Goal: Transaction & Acquisition: Book appointment/travel/reservation

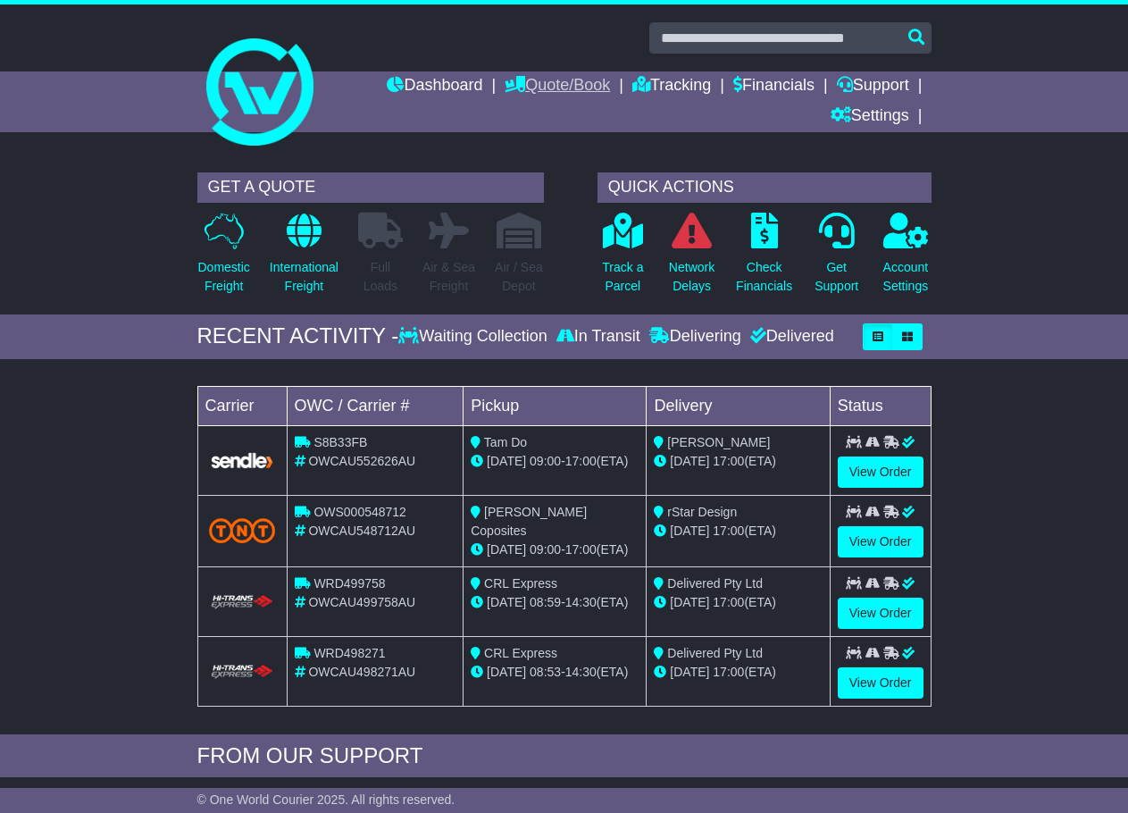
click at [561, 72] on link "Quote/Book" at bounding box center [557, 86] width 105 height 30
click at [534, 116] on link "Domestic" at bounding box center [575, 117] width 141 height 20
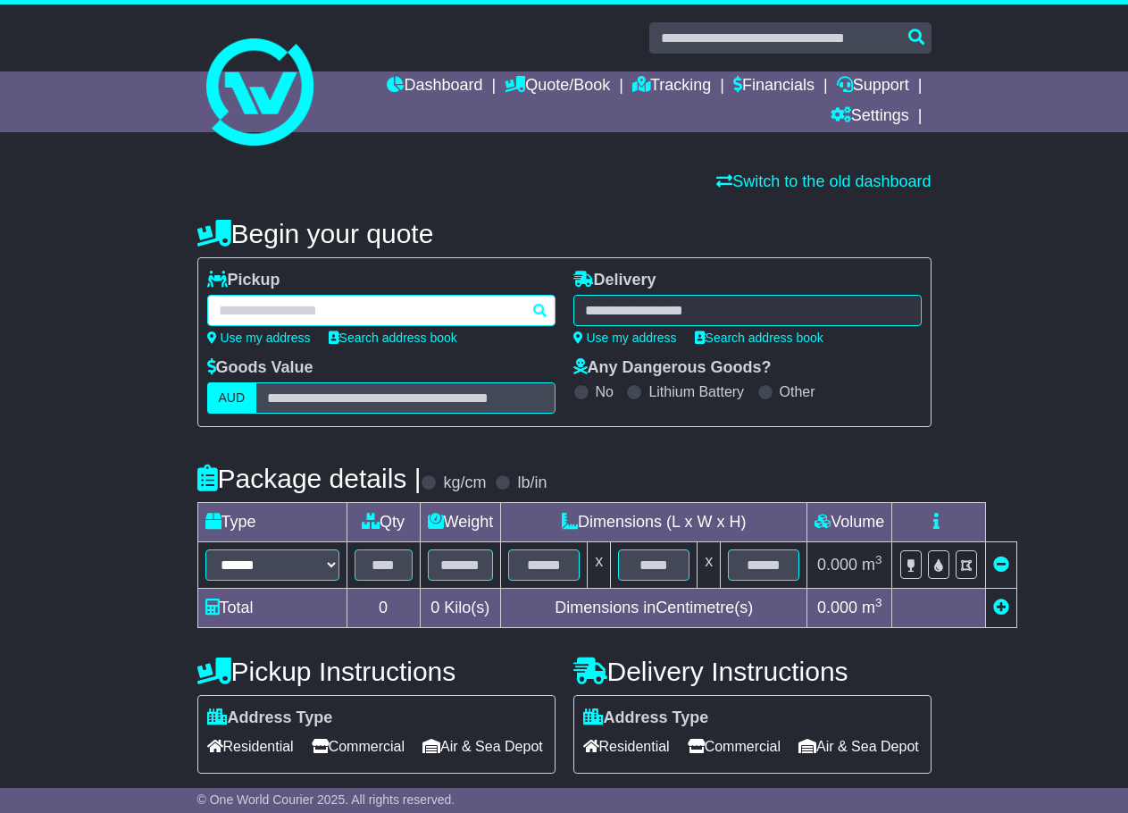
click at [271, 307] on div at bounding box center [381, 310] width 348 height 31
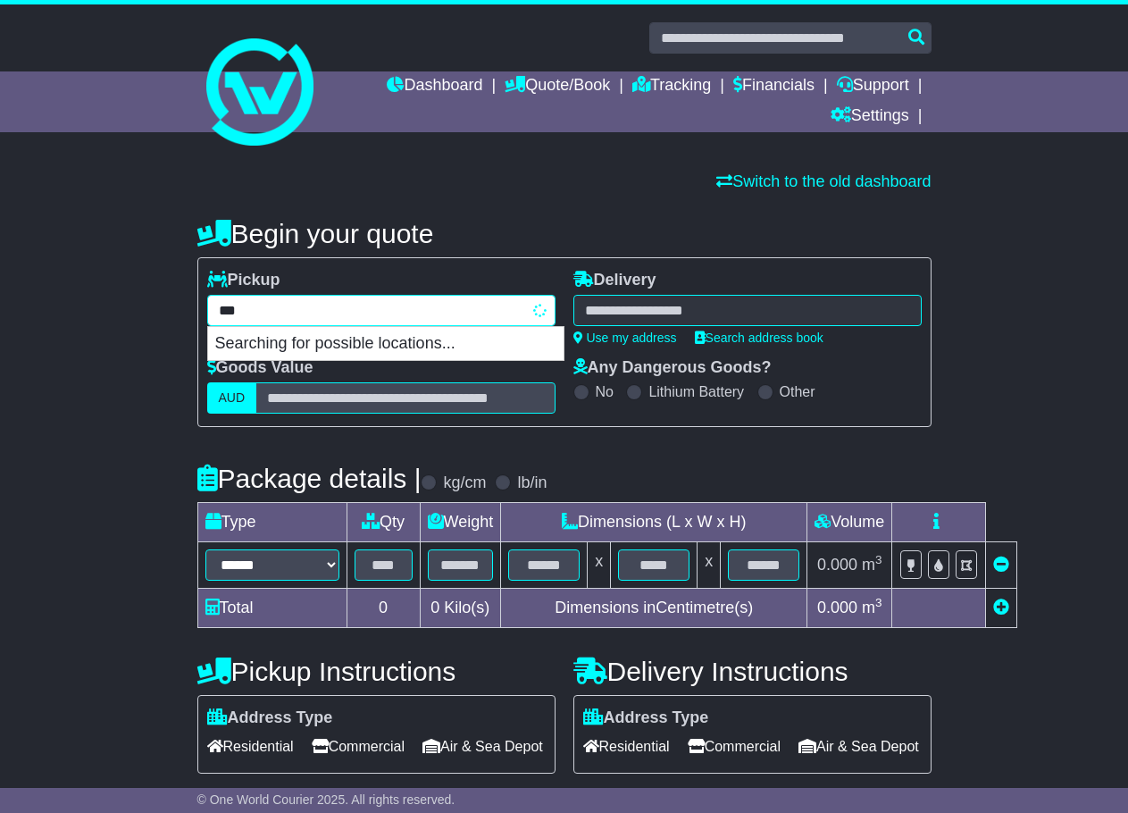
type input "****"
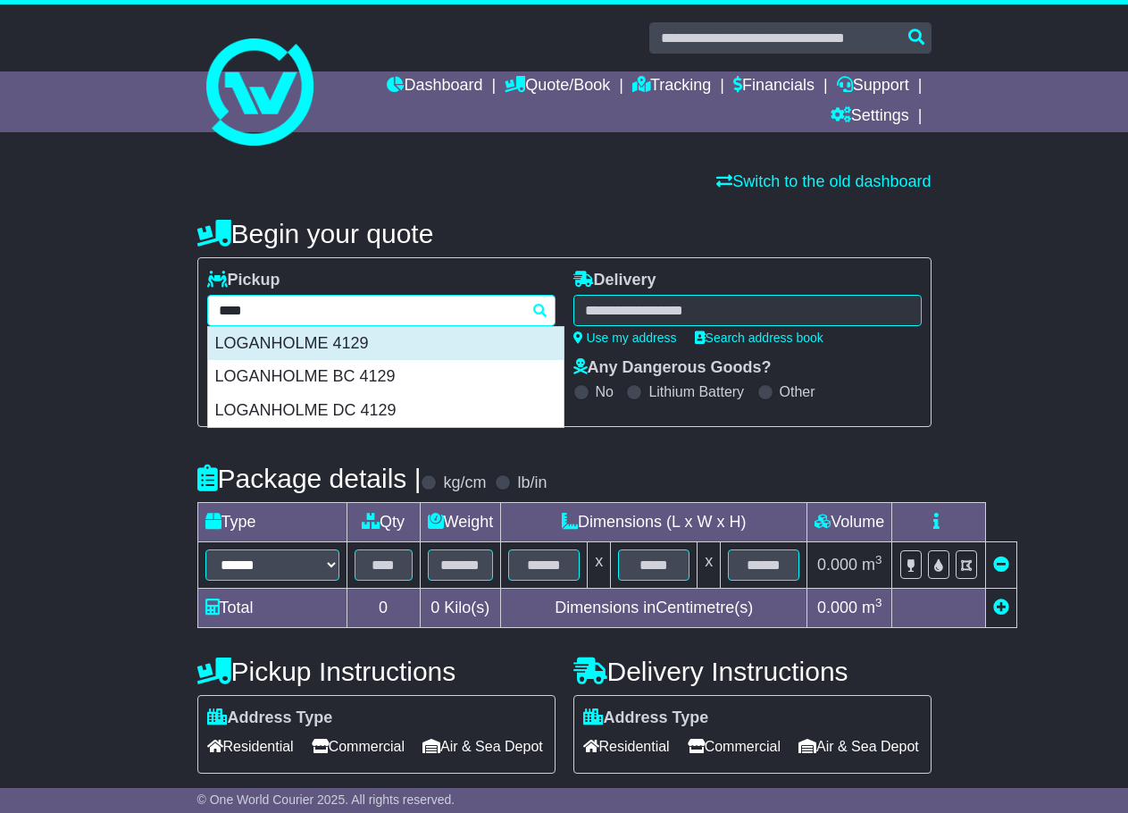
click at [375, 338] on div "LOGANHOLME 4129" at bounding box center [385, 344] width 355 height 34
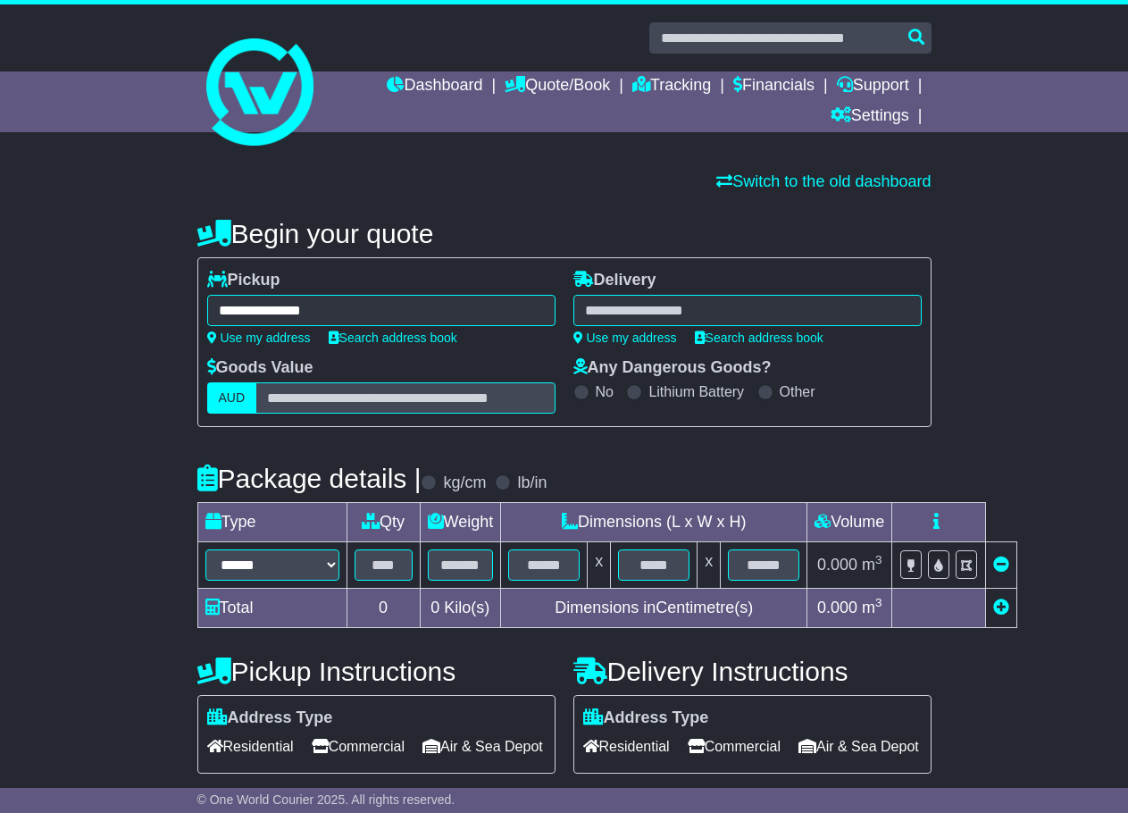
type input "**********"
click at [626, 304] on div at bounding box center [747, 310] width 348 height 31
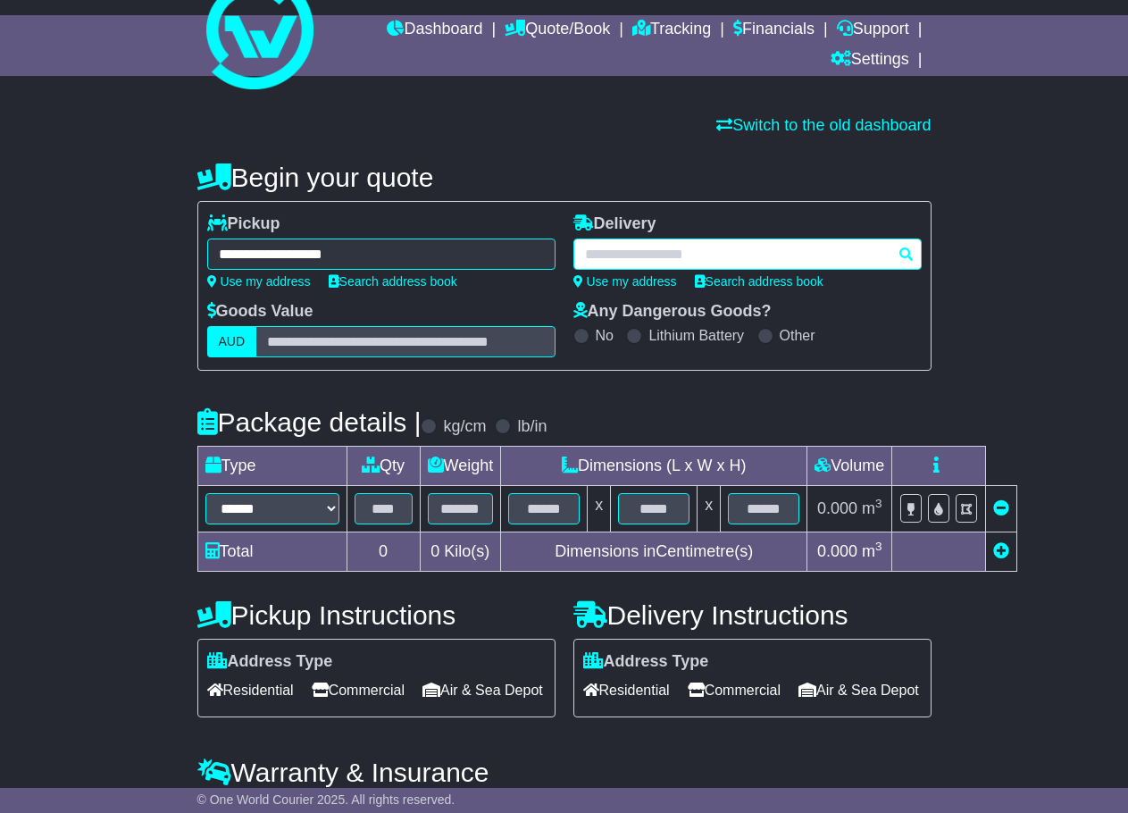
scroll to position [189, 0]
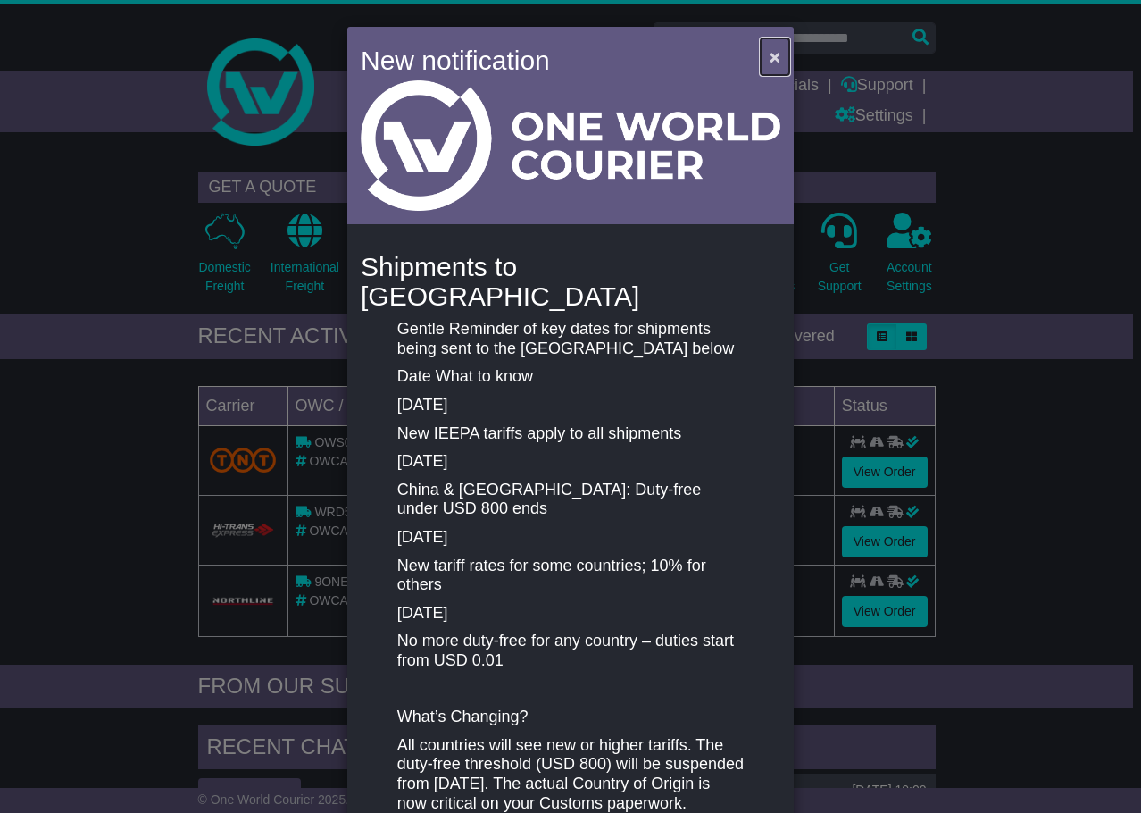
click at [770, 60] on span "×" at bounding box center [775, 56] width 11 height 21
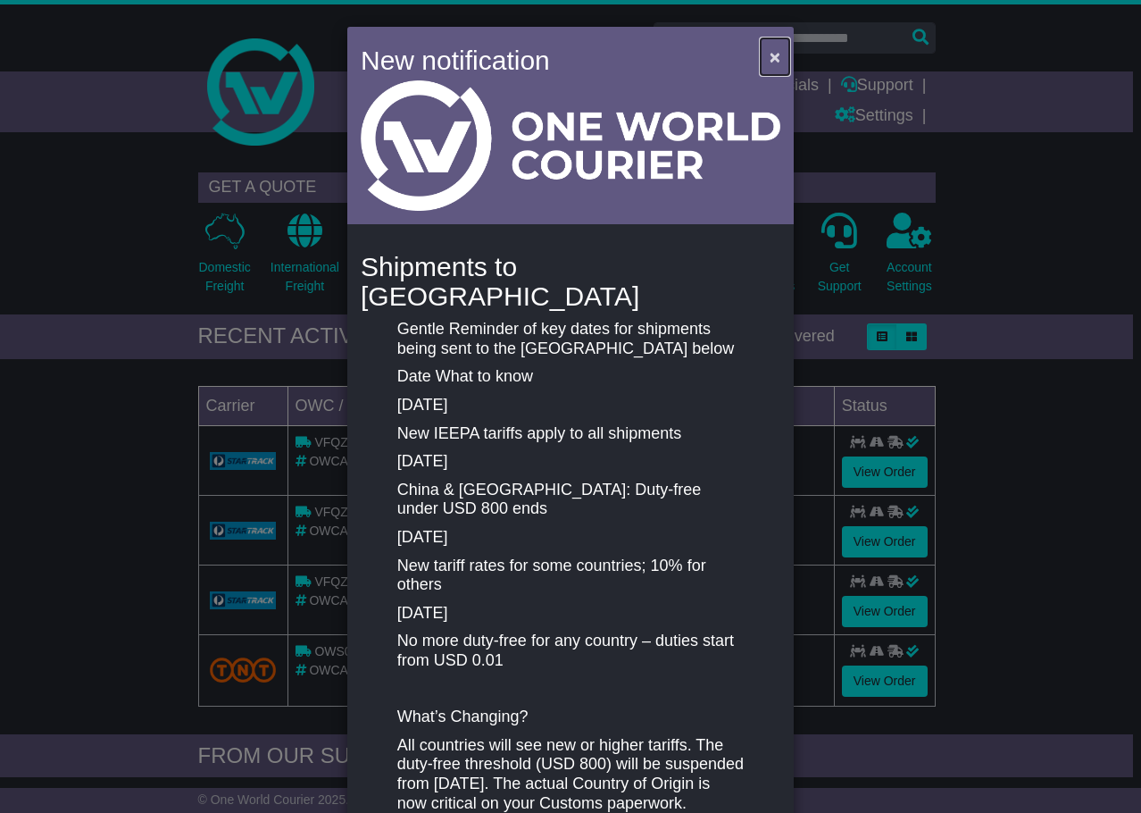
click at [771, 55] on span "×" at bounding box center [775, 56] width 11 height 21
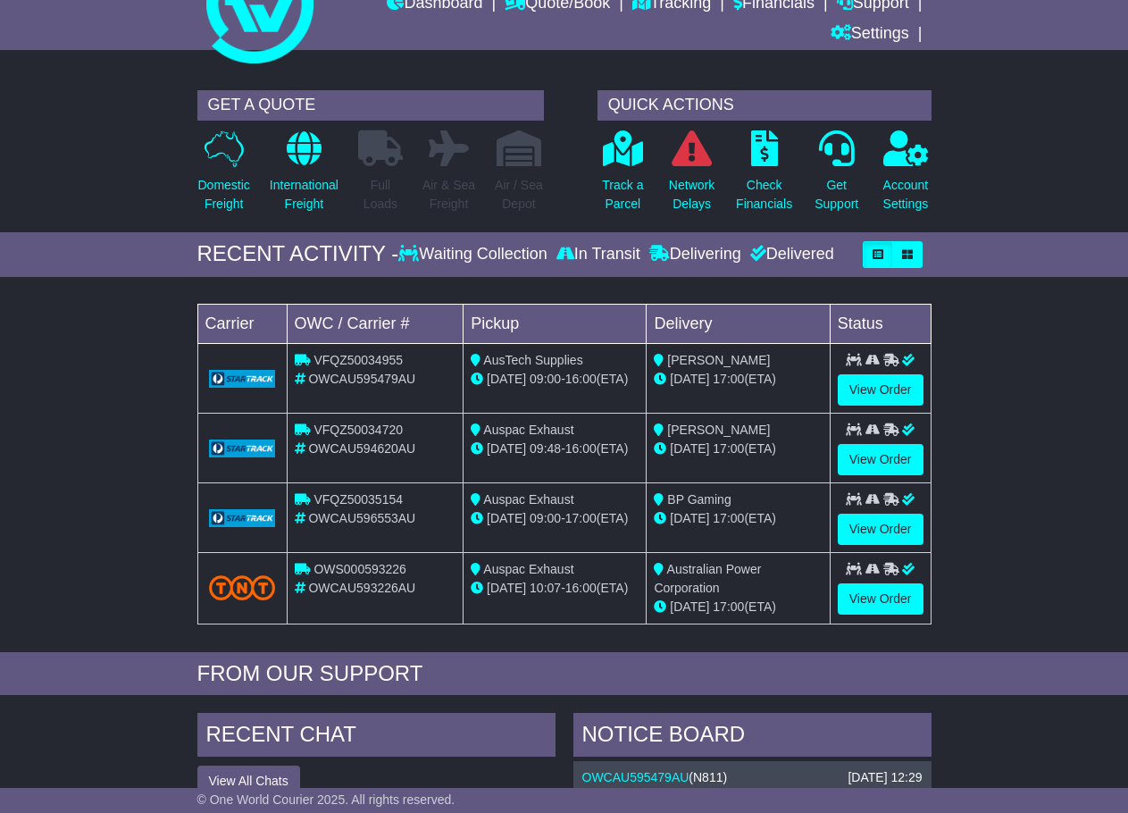
scroll to position [89, 0]
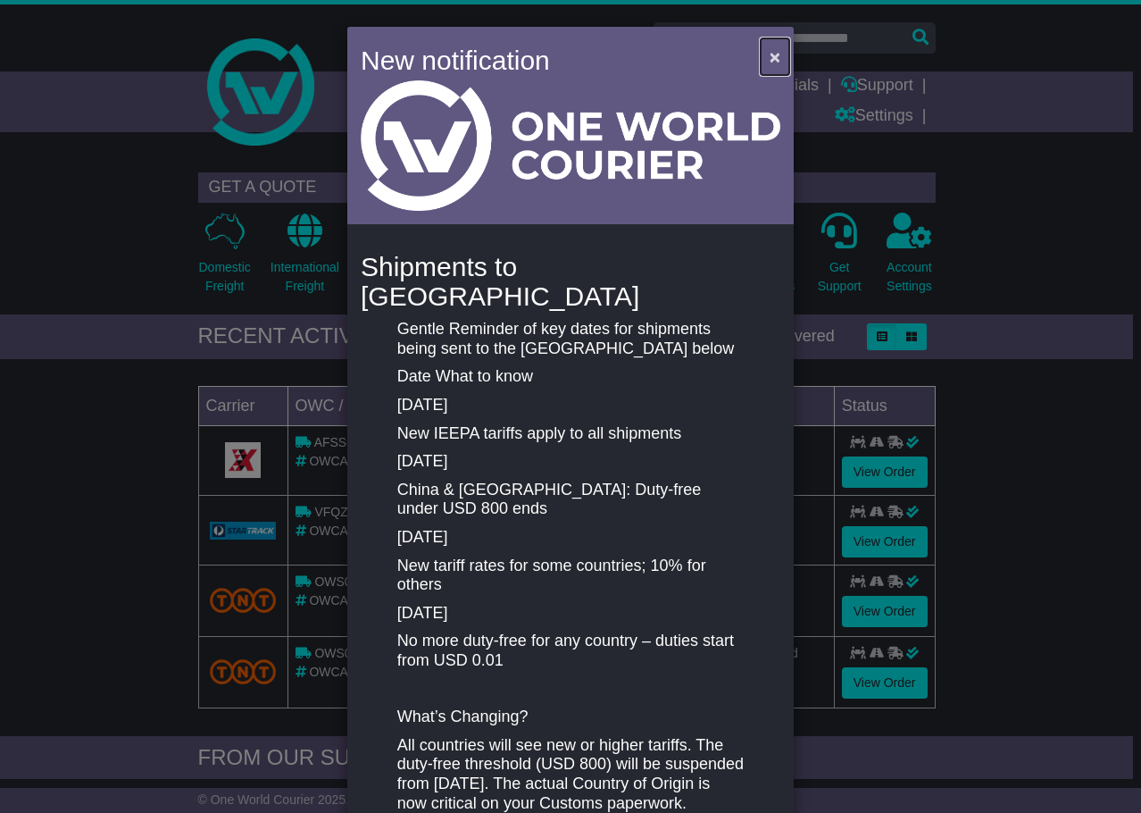
click at [770, 54] on span "×" at bounding box center [775, 56] width 11 height 21
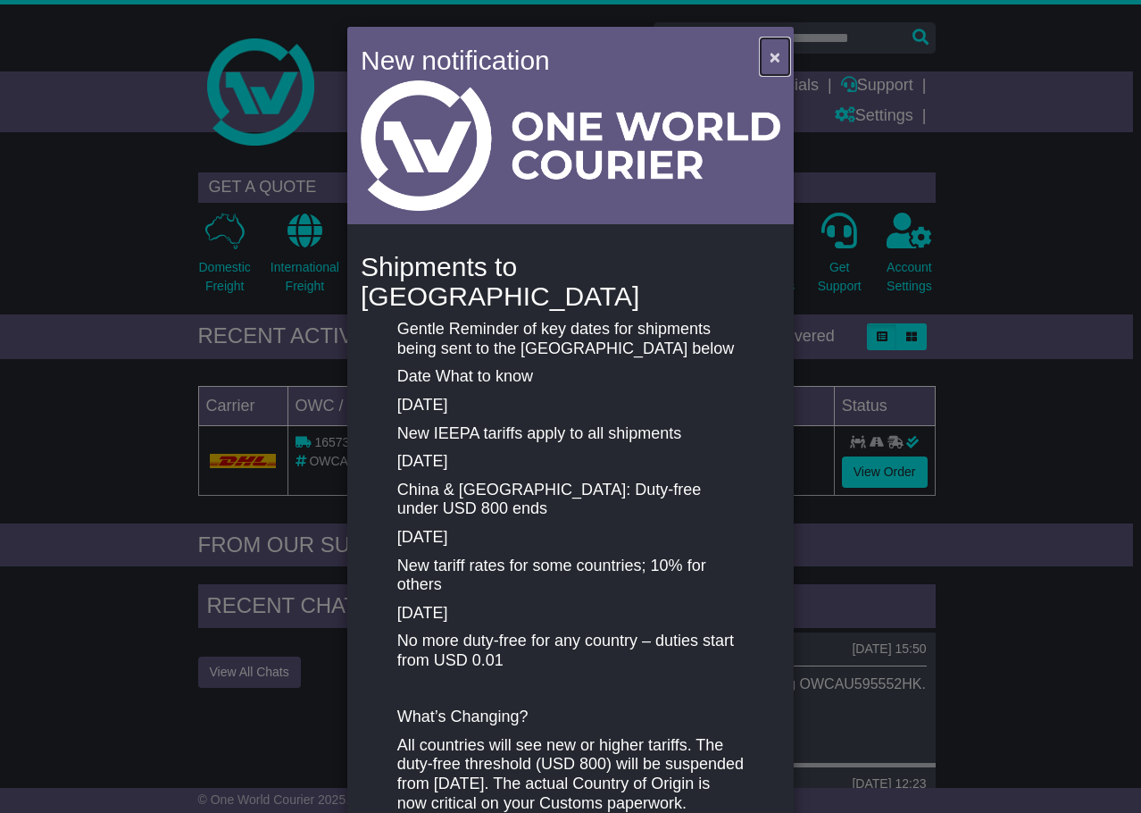
click at [770, 56] on span "×" at bounding box center [775, 56] width 11 height 21
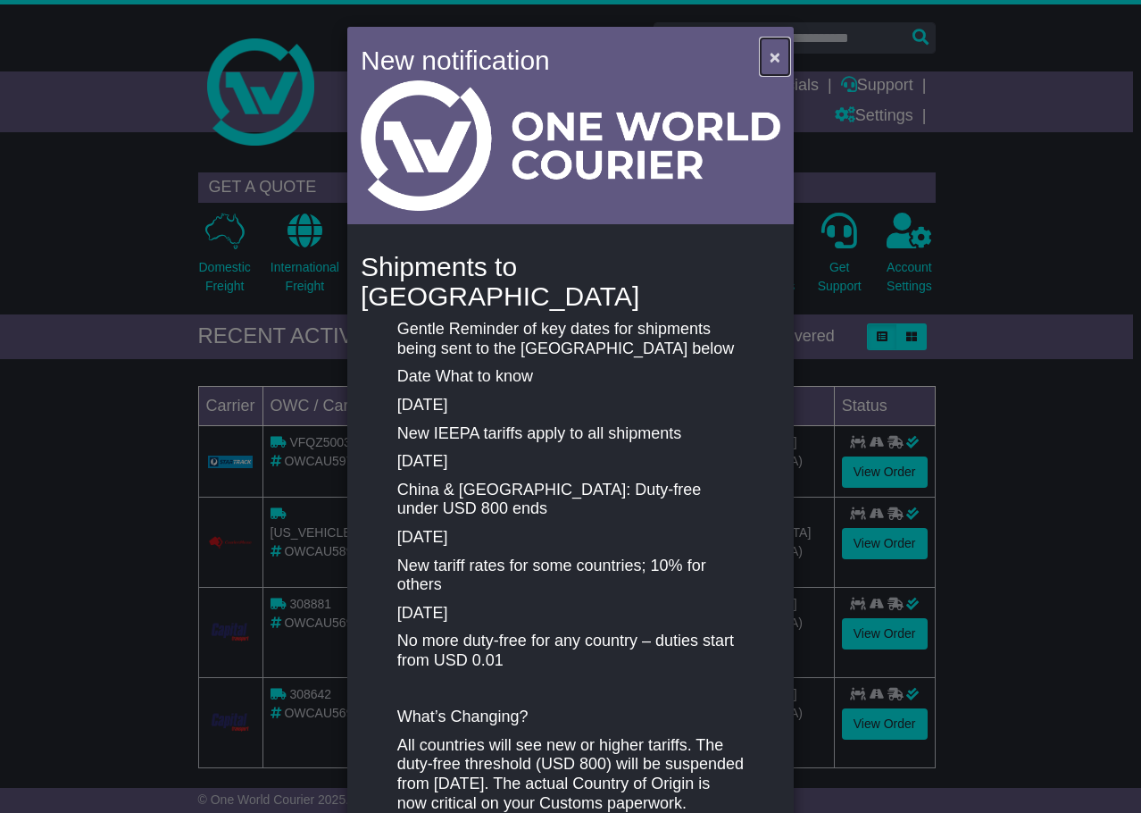
click at [770, 49] on span "×" at bounding box center [775, 56] width 11 height 21
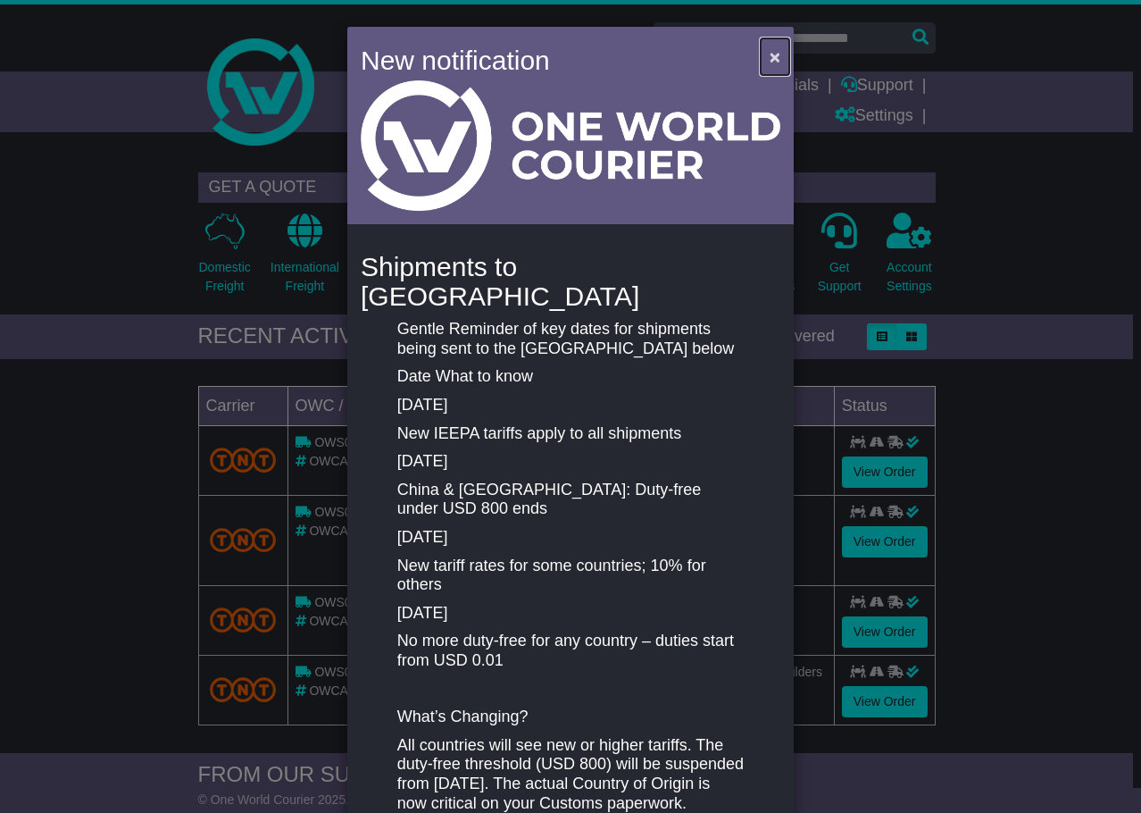
click at [764, 56] on button "×" at bounding box center [775, 56] width 29 height 37
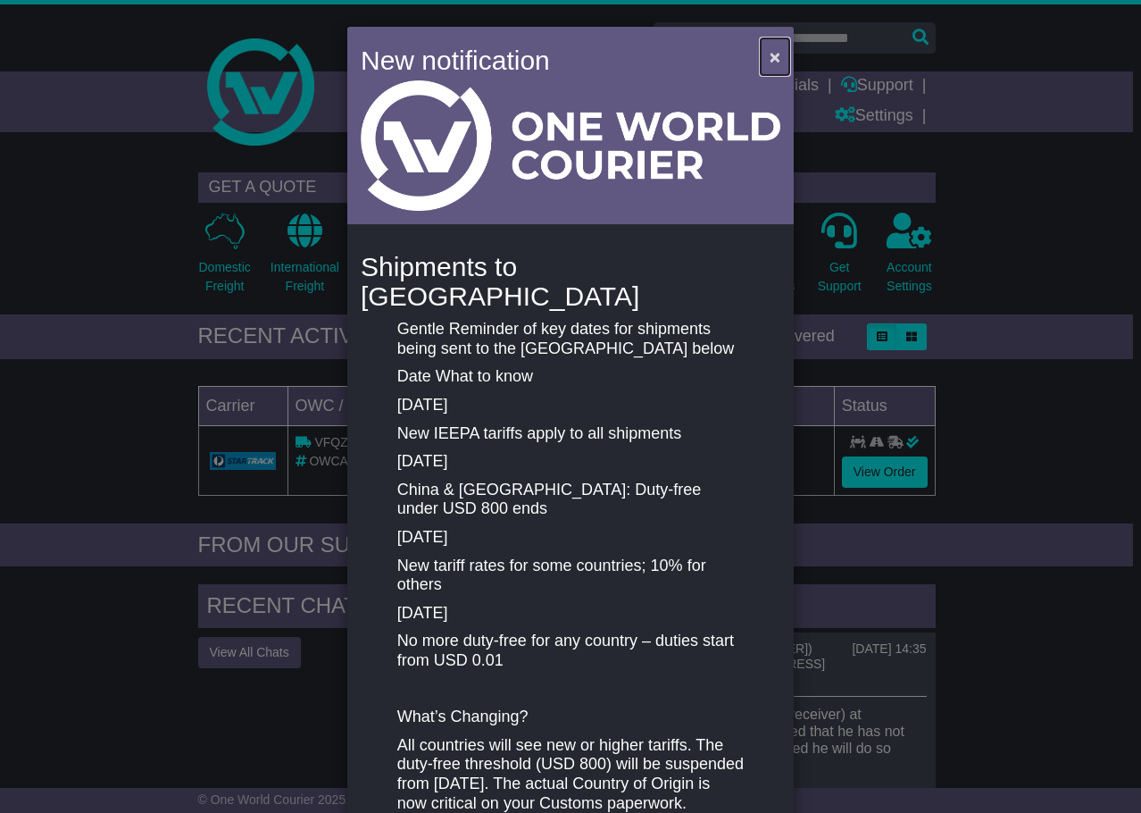
click at [776, 51] on span "×" at bounding box center [775, 56] width 11 height 21
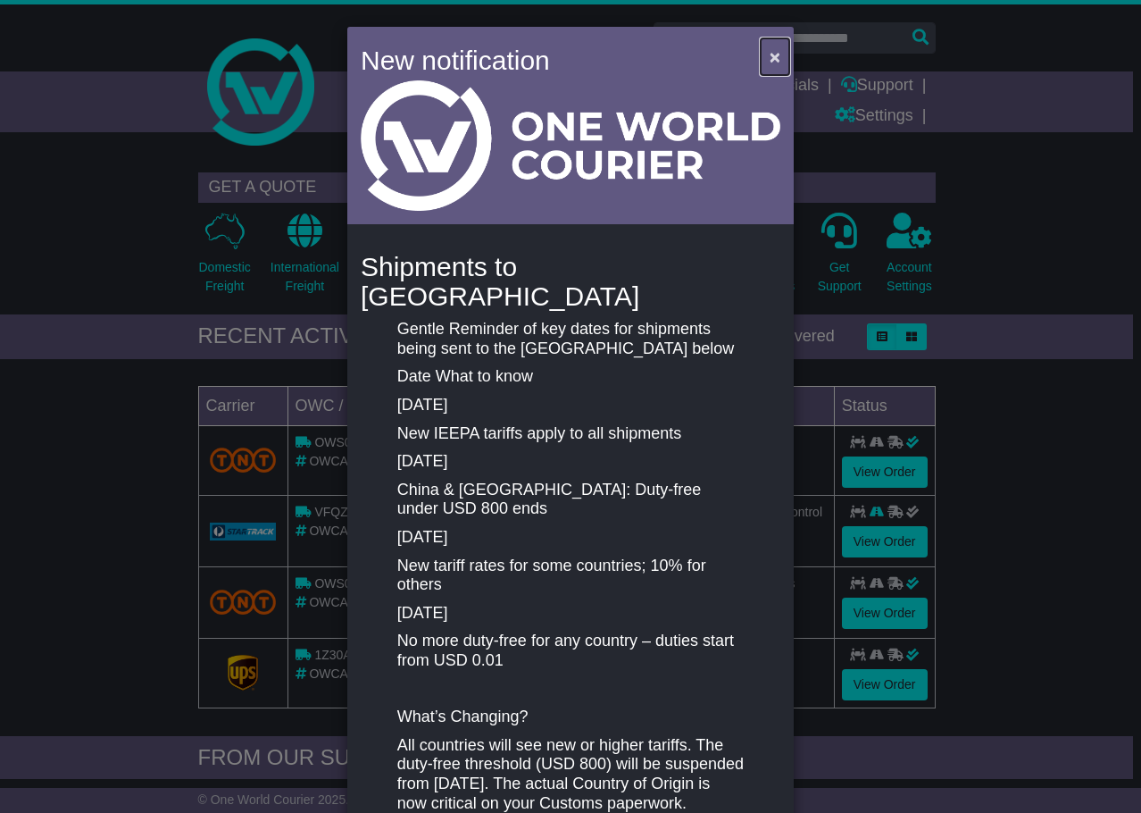
click at [770, 50] on span "×" at bounding box center [775, 56] width 11 height 21
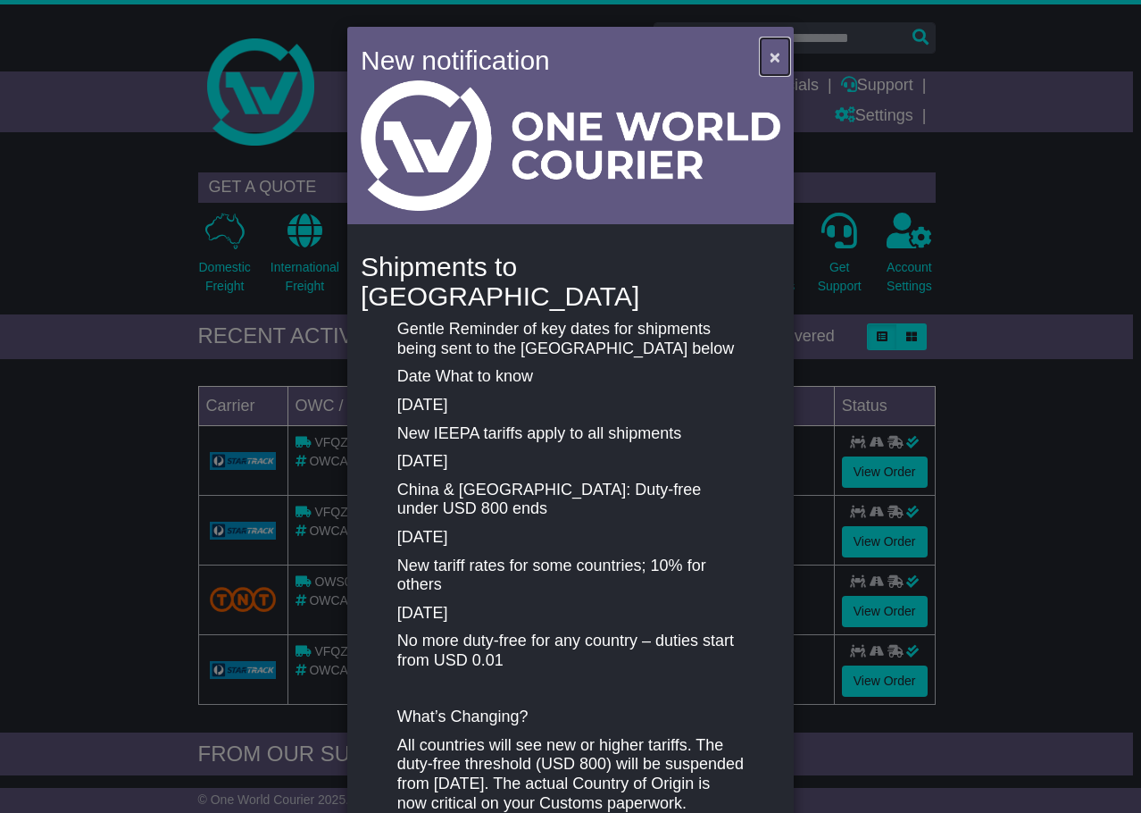
click at [765, 58] on button "×" at bounding box center [775, 56] width 29 height 37
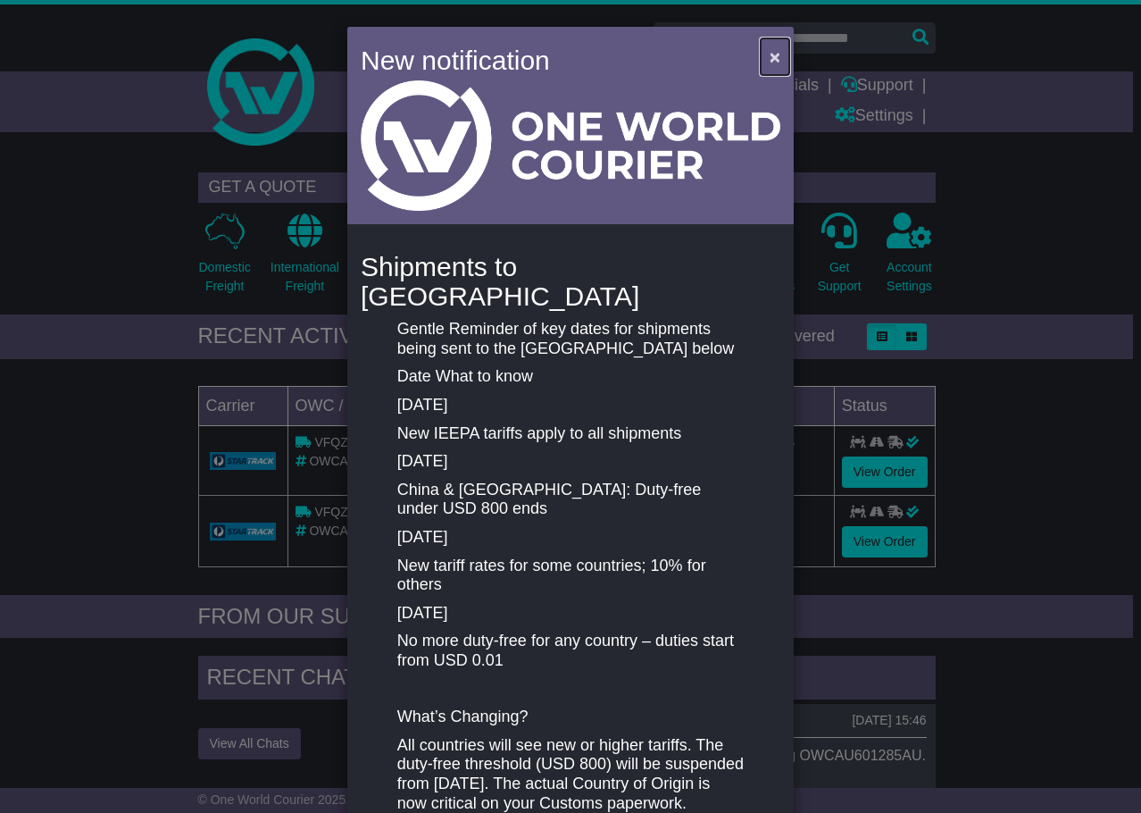
click at [776, 58] on span "×" at bounding box center [775, 56] width 11 height 21
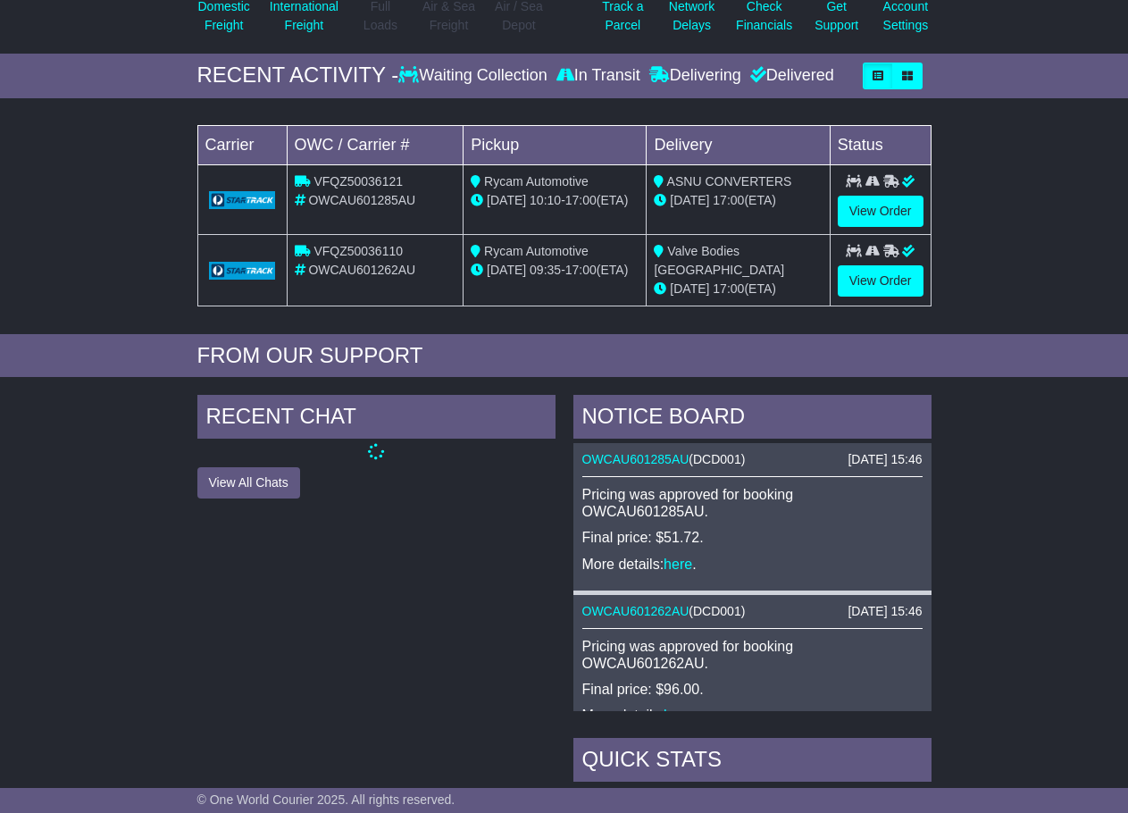
scroll to position [268, 0]
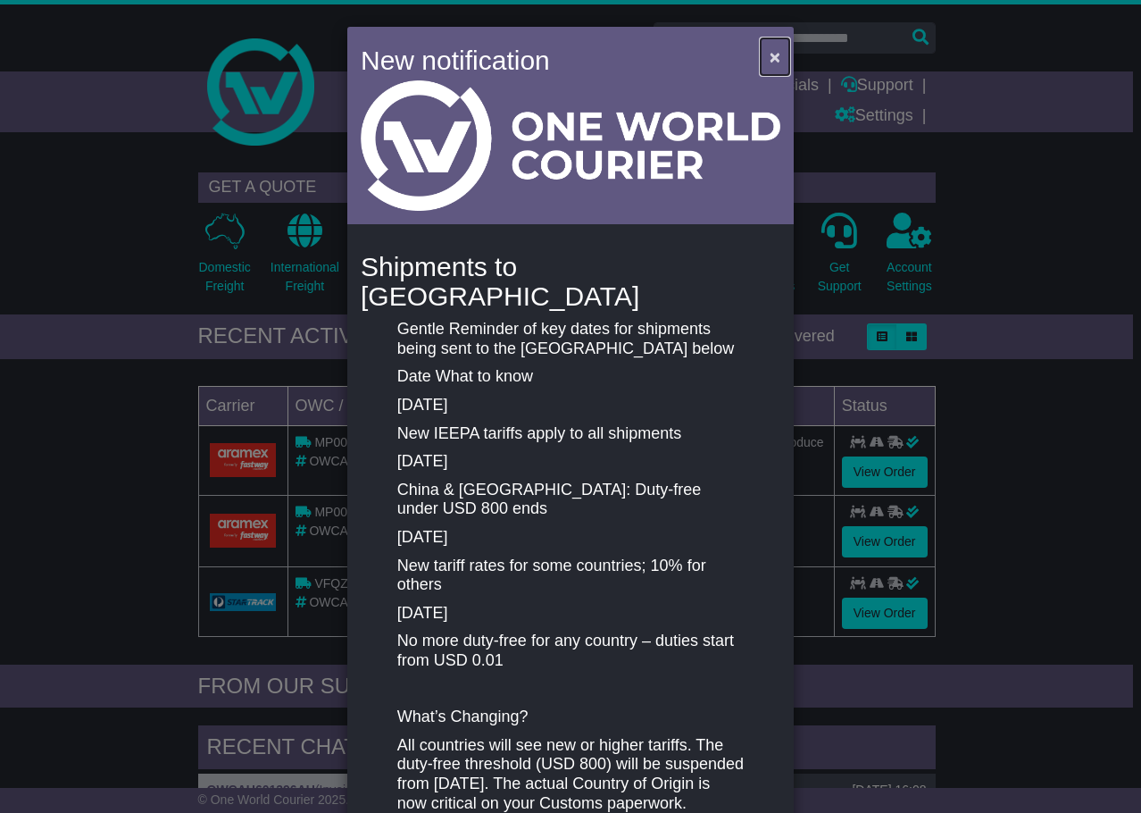
click at [770, 50] on span "×" at bounding box center [775, 56] width 11 height 21
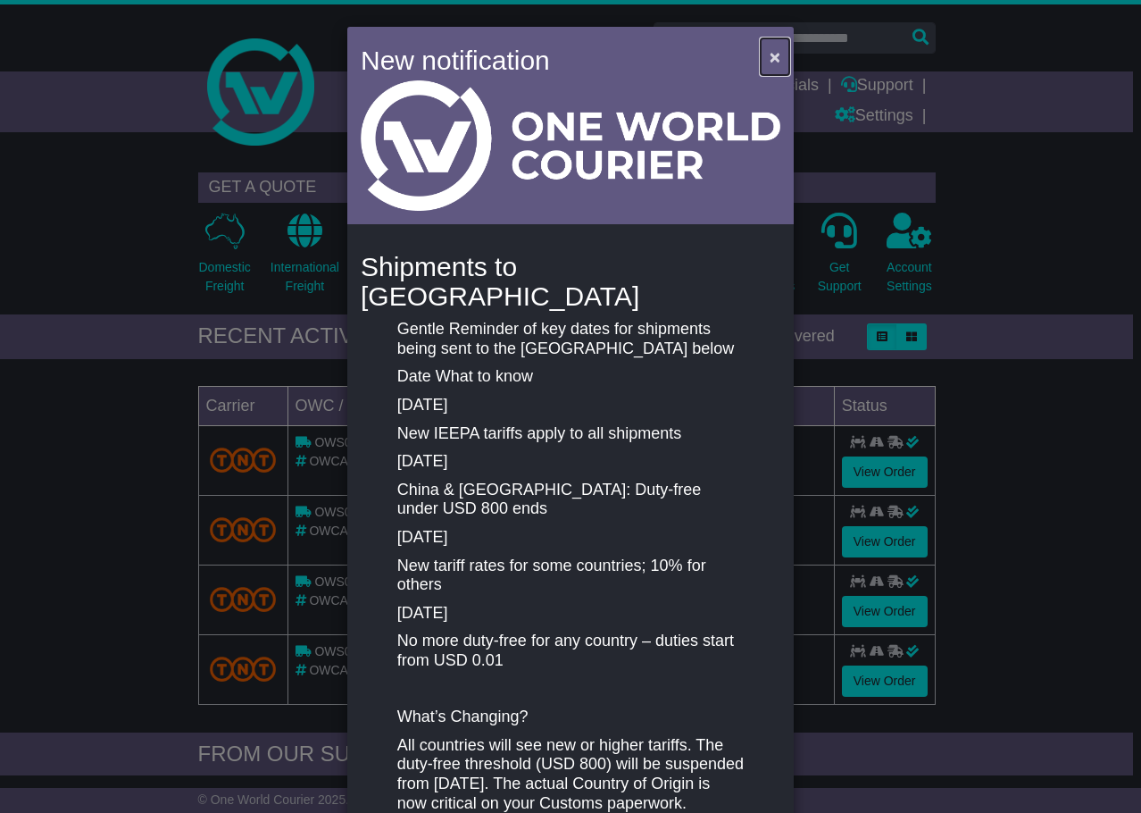
click at [770, 57] on span "×" at bounding box center [775, 56] width 11 height 21
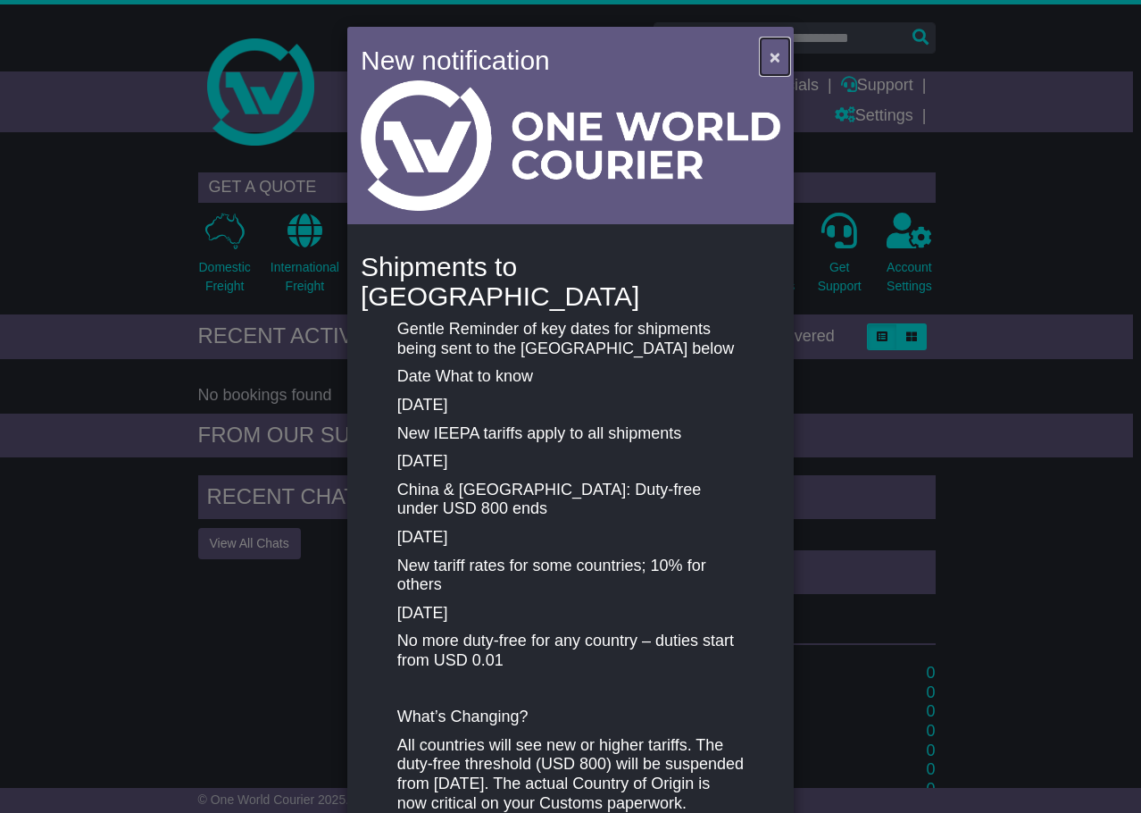
click at [772, 61] on span "×" at bounding box center [775, 56] width 11 height 21
click at [773, 52] on span "×" at bounding box center [775, 56] width 11 height 21
